Goal: Transaction & Acquisition: Purchase product/service

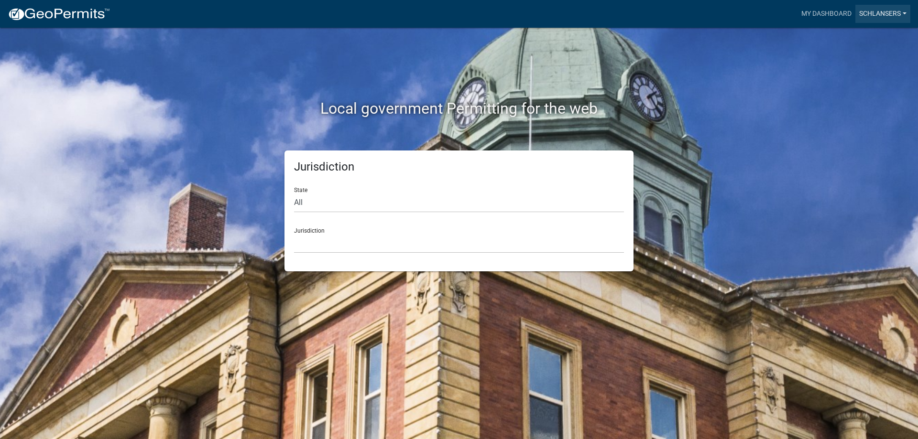
click at [877, 13] on link "Schlansers" at bounding box center [882, 14] width 55 height 18
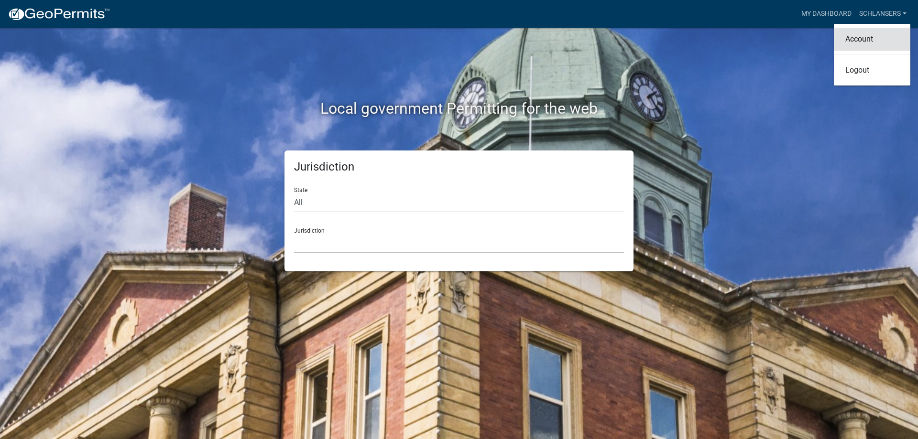
click at [860, 39] on link "Account" at bounding box center [872, 39] width 77 height 23
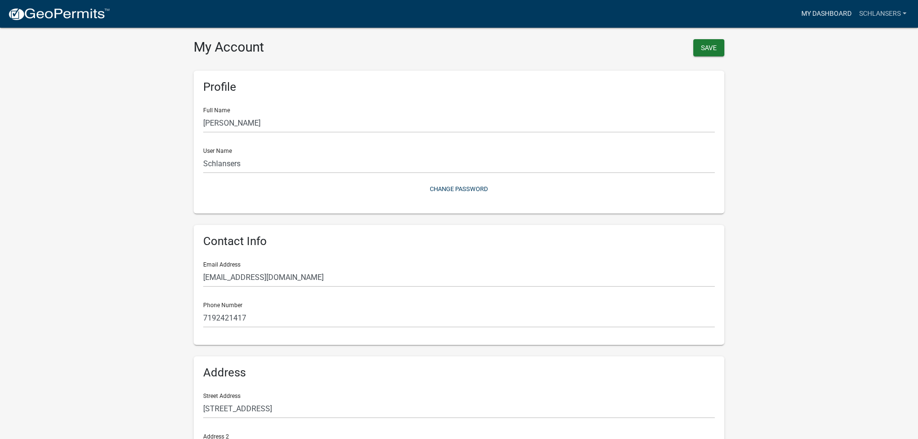
click at [812, 8] on link "My Dashboard" at bounding box center [827, 14] width 58 height 18
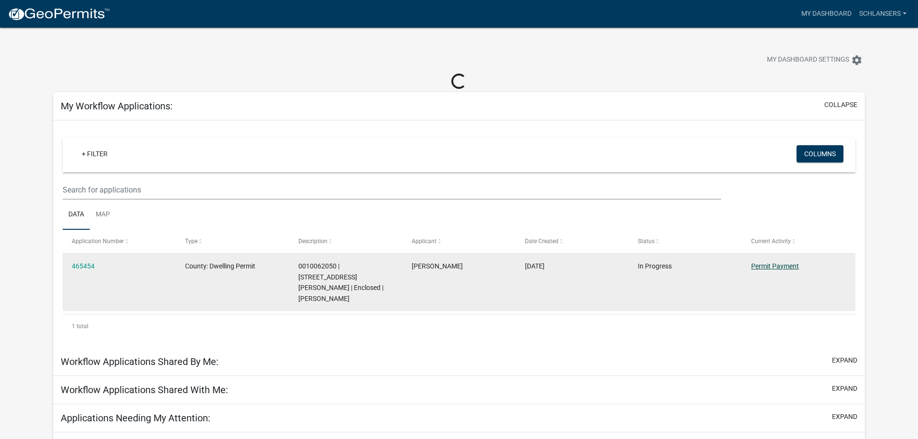
click at [778, 266] on link "Permit Payment" at bounding box center [775, 267] width 48 height 8
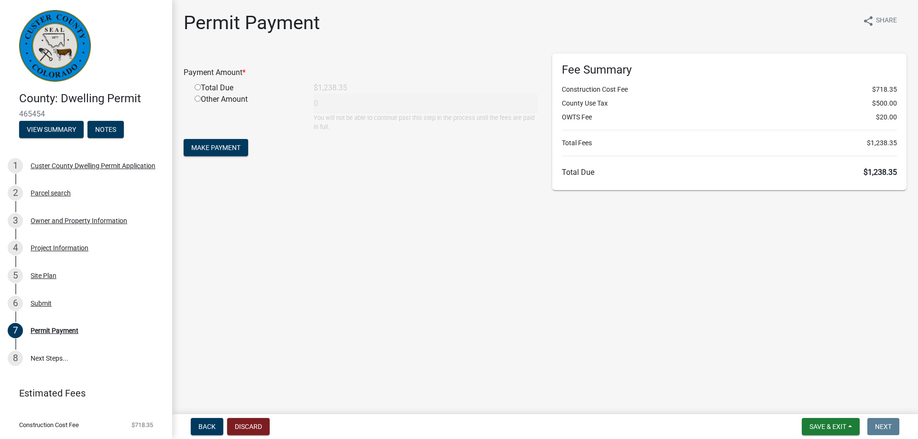
click at [197, 86] on input "radio" at bounding box center [198, 87] width 6 height 6
radio input "true"
type input "1238.35"
click at [218, 142] on button "Make Payment" at bounding box center [216, 147] width 65 height 17
